Goal: Find specific page/section: Find specific page/section

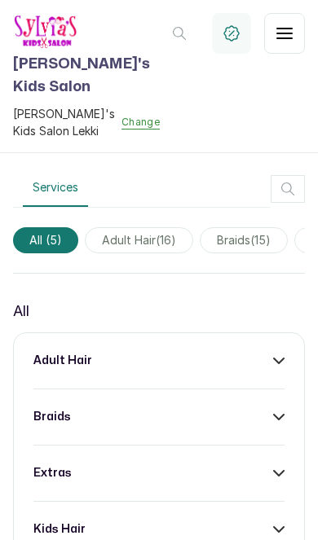
scroll to position [699, 0]
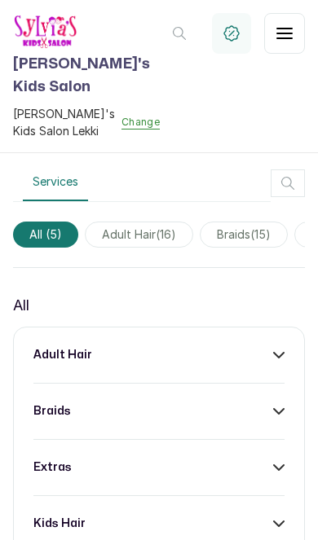
click at [274, 353] on icon at bounding box center [279, 355] width 10 height 5
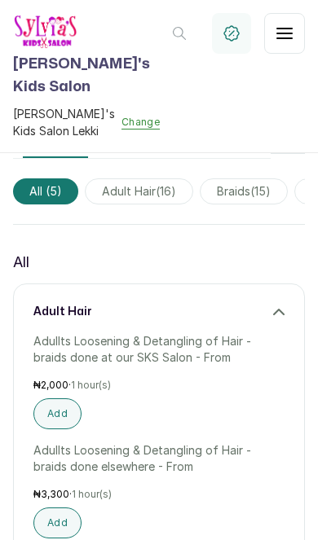
scroll to position [745, 0]
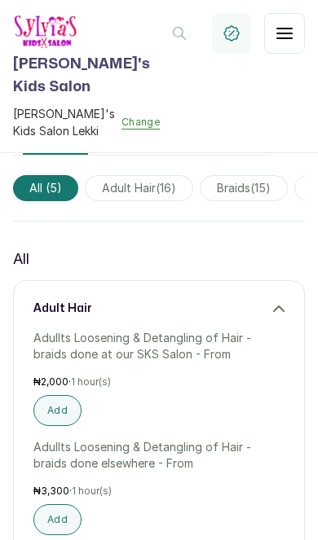
click at [282, 303] on icon at bounding box center [278, 308] width 11 height 11
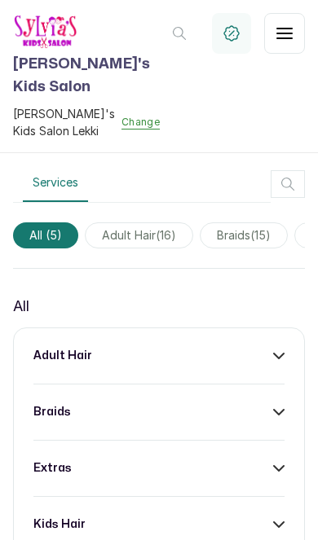
scroll to position [677, 0]
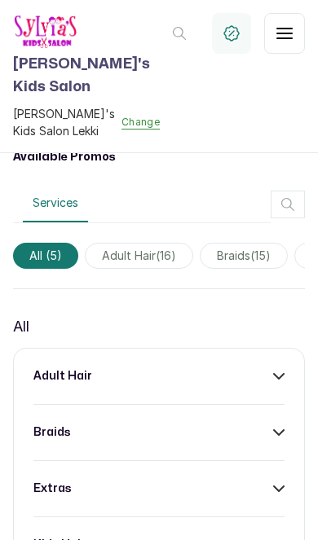
click at [169, 243] on span "adult hair ( 16 )" at bounding box center [139, 256] width 108 height 26
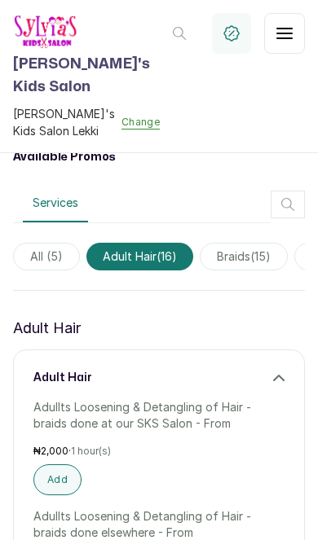
click at [28, 243] on span "All ( 5 )" at bounding box center [46, 257] width 67 height 28
click at [268, 243] on span "braids ( 15 )" at bounding box center [243, 257] width 88 height 28
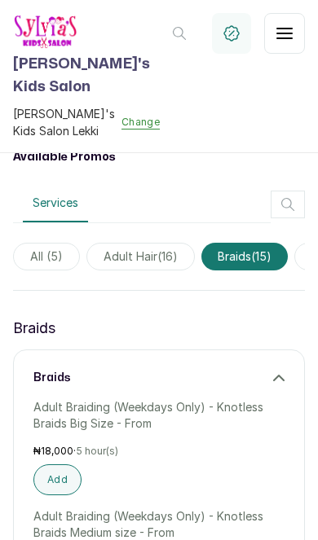
scroll to position [0, 0]
click at [36, 243] on span "All ( 5 )" at bounding box center [46, 257] width 67 height 28
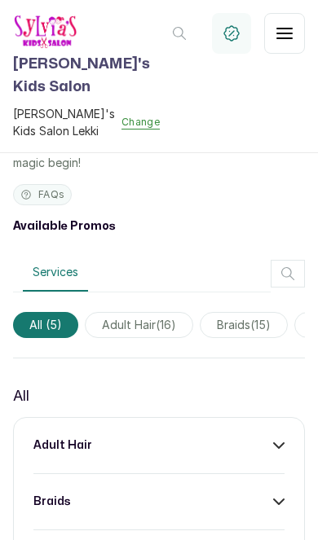
scroll to position [592, 0]
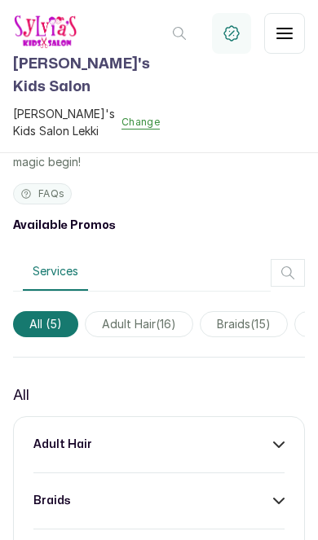
click at [153, 316] on span "adult hair ( 16 )" at bounding box center [139, 324] width 108 height 26
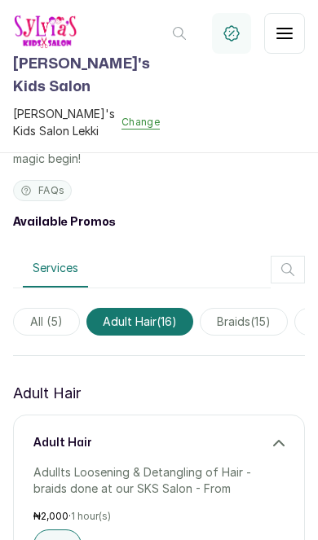
scroll to position [587, 0]
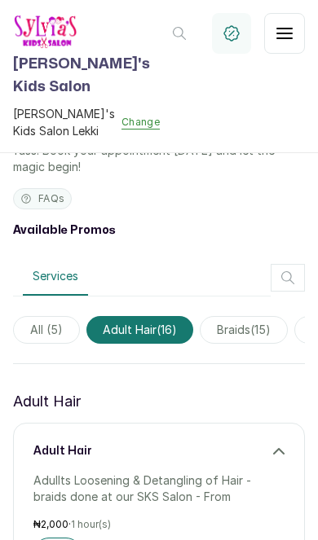
click at [257, 316] on span "braids ( 15 )" at bounding box center [243, 330] width 88 height 28
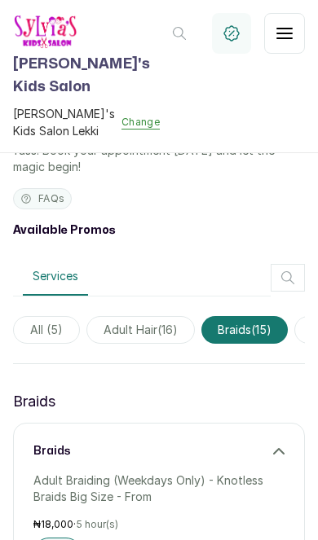
scroll to position [0, 0]
click at [52, 317] on span "All ( 5 )" at bounding box center [46, 330] width 67 height 28
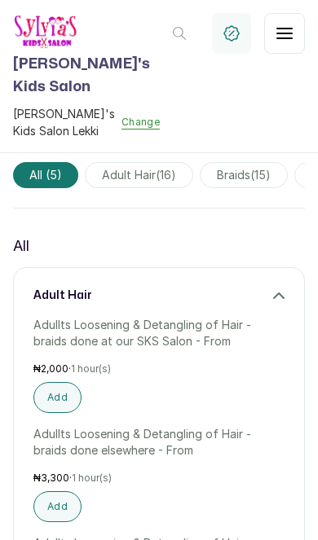
scroll to position [742, 0]
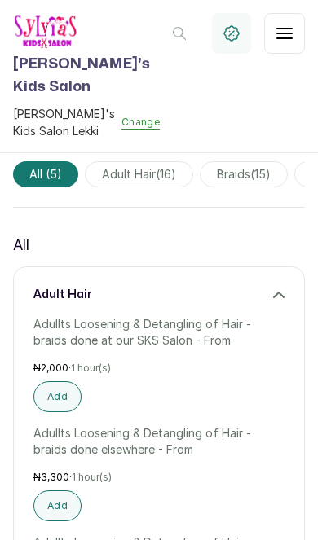
click at [274, 289] on icon at bounding box center [278, 294] width 11 height 11
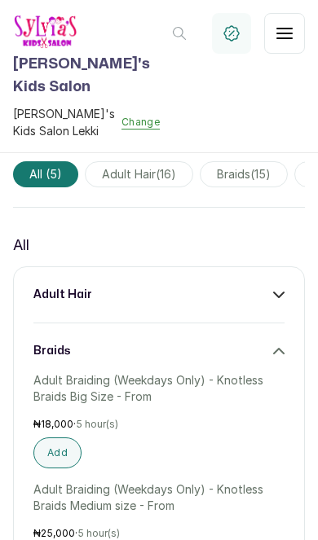
click at [275, 343] on div "braids" at bounding box center [158, 351] width 251 height 16
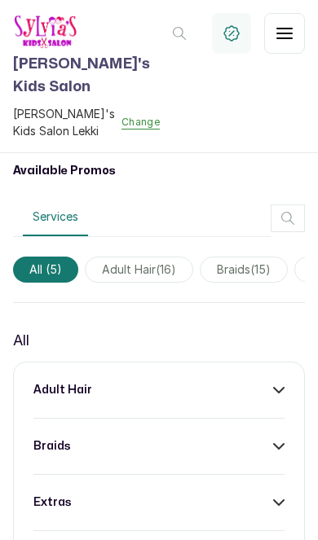
scroll to position [619, 0]
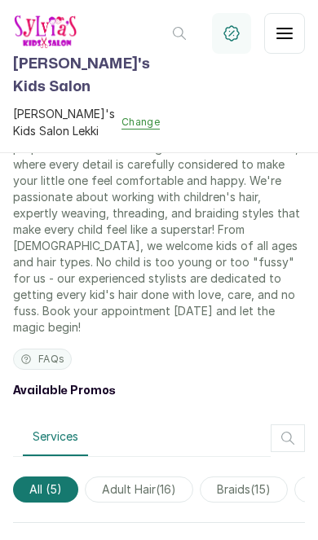
scroll to position [30, 0]
